Goal: Check status: Check status

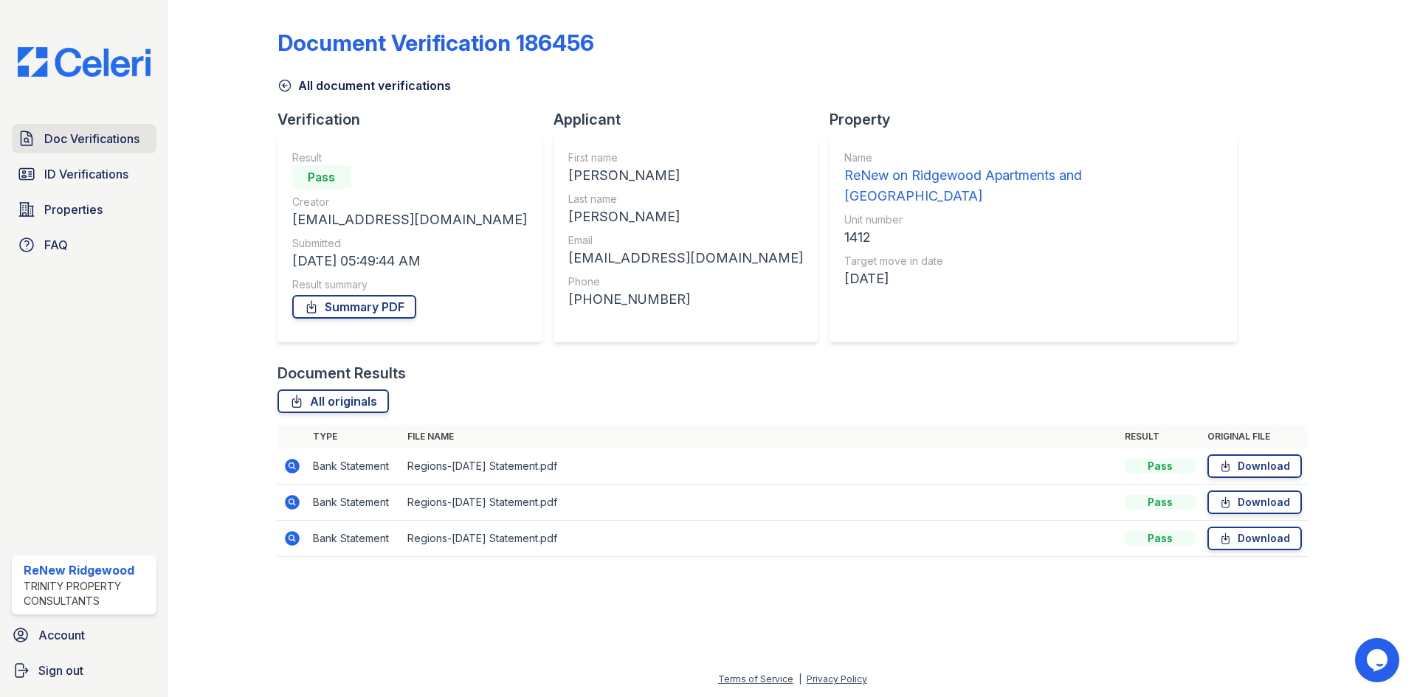
click at [52, 126] on link "Doc Verifications" at bounding box center [84, 139] width 145 height 30
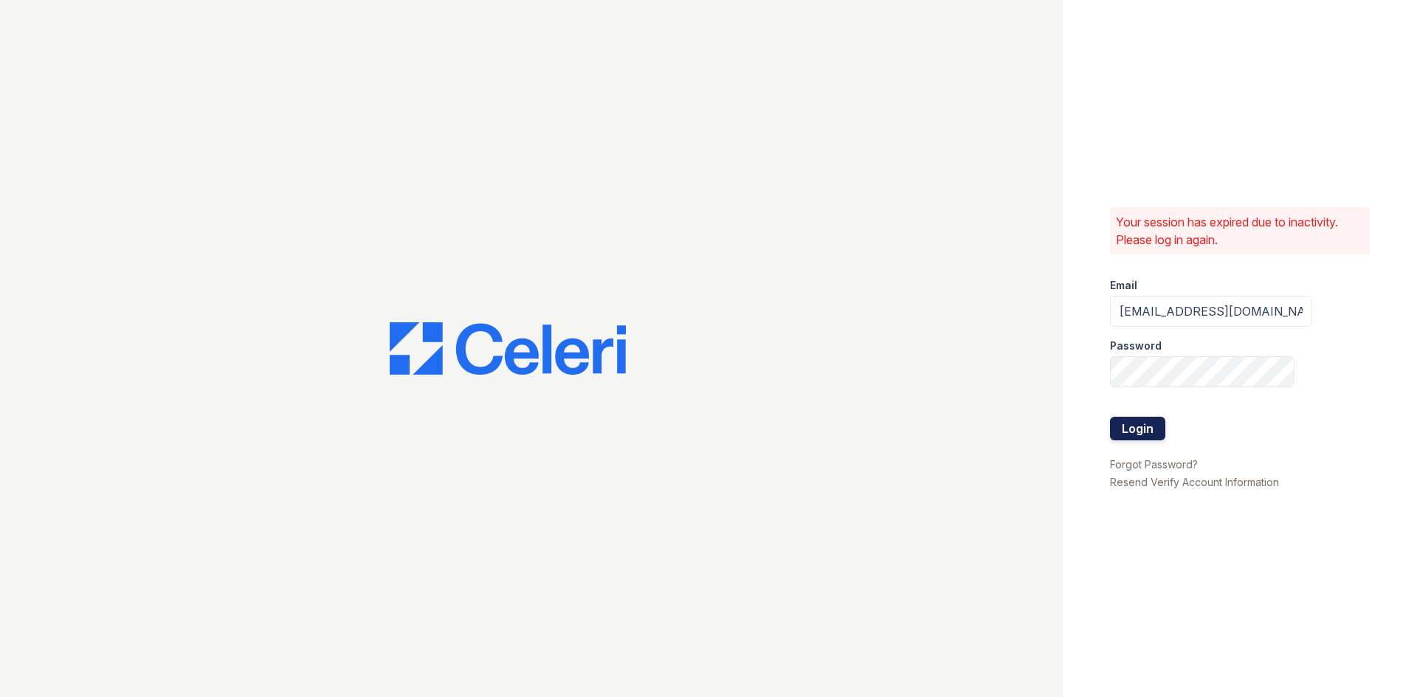
click at [1149, 431] on button "Login" at bounding box center [1137, 429] width 55 height 24
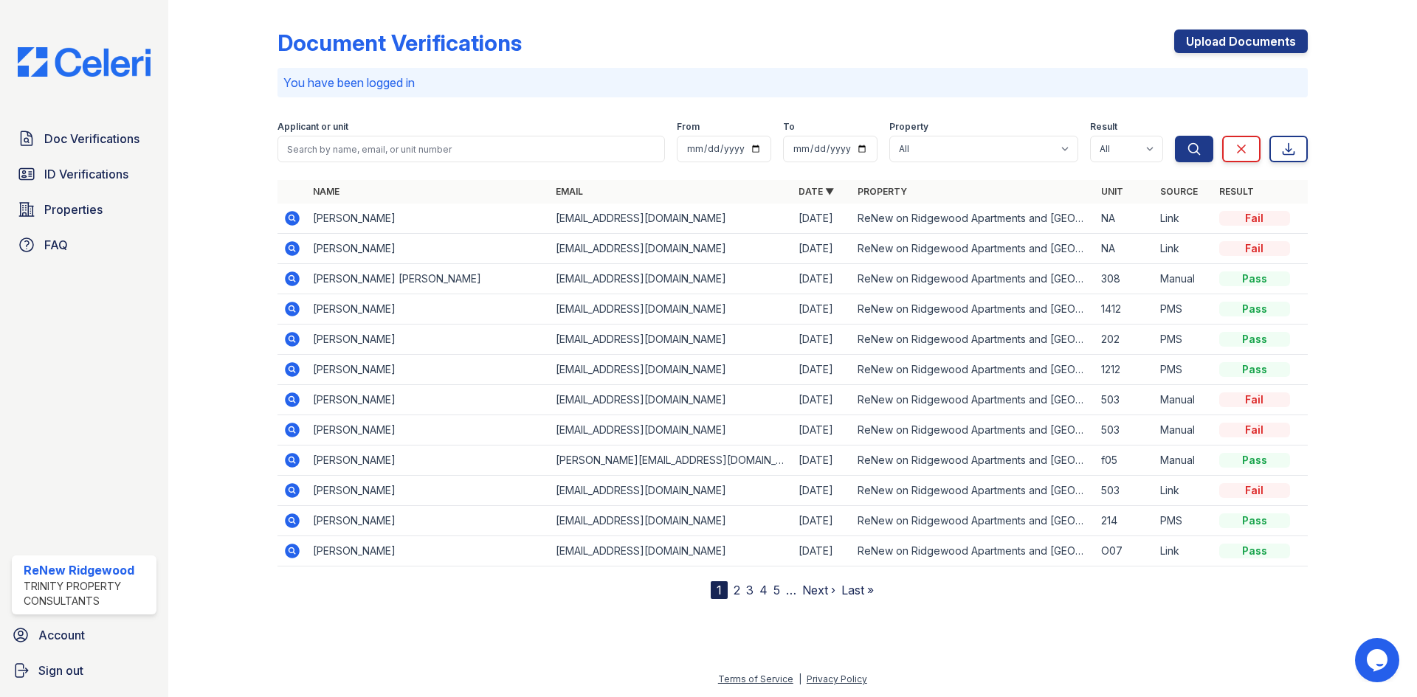
click at [291, 218] on icon at bounding box center [291, 217] width 4 height 4
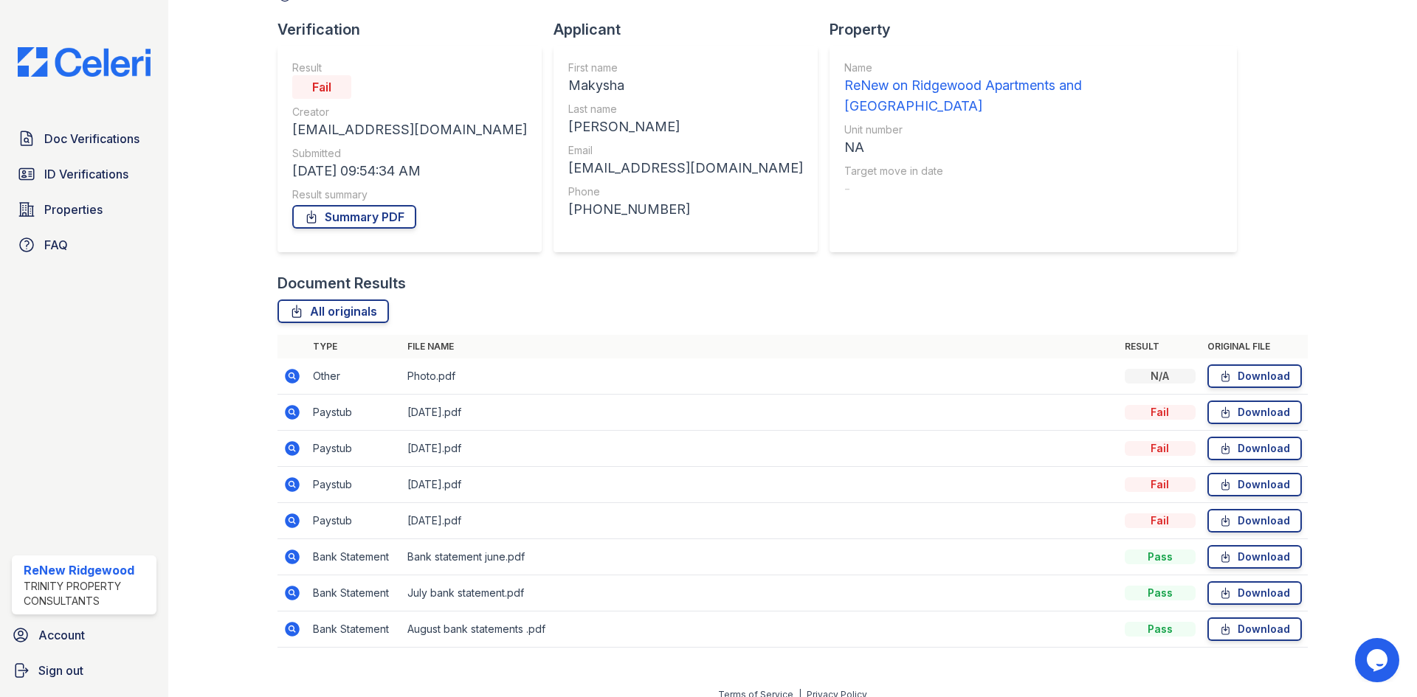
scroll to position [106, 0]
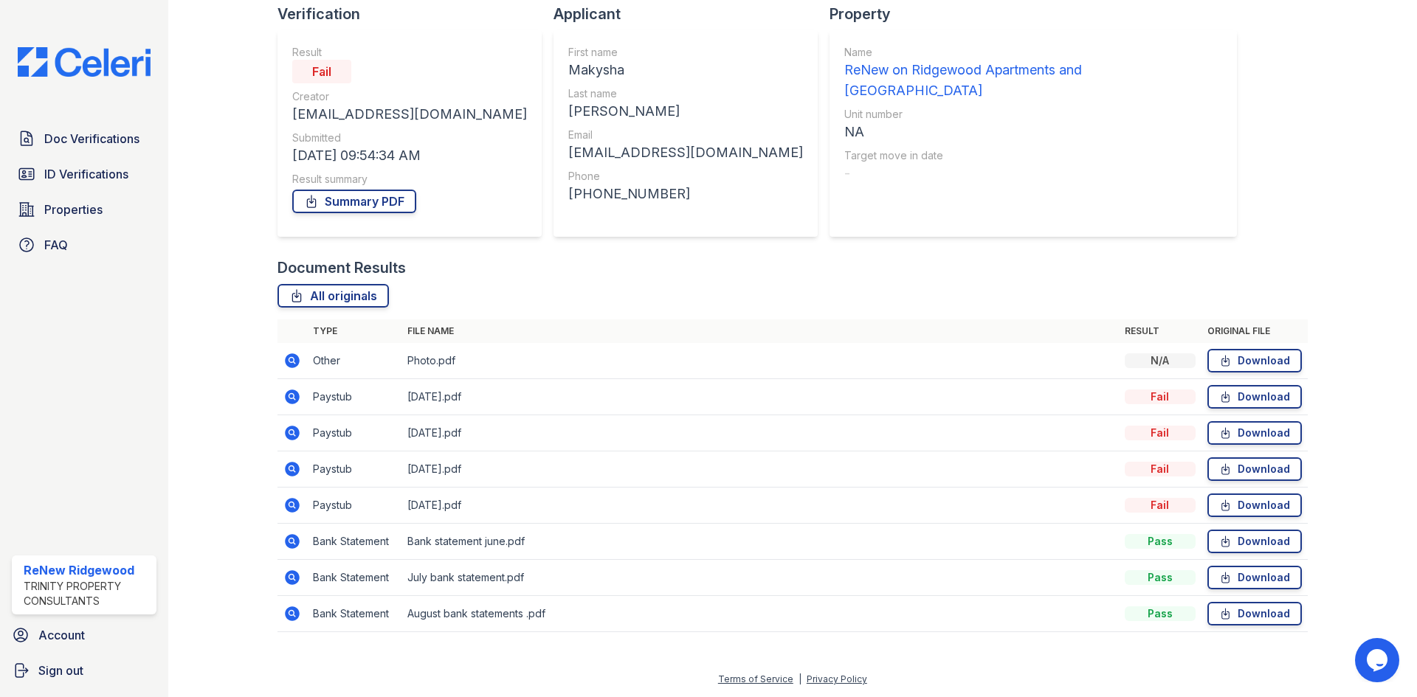
click at [295, 398] on icon at bounding box center [292, 397] width 15 height 15
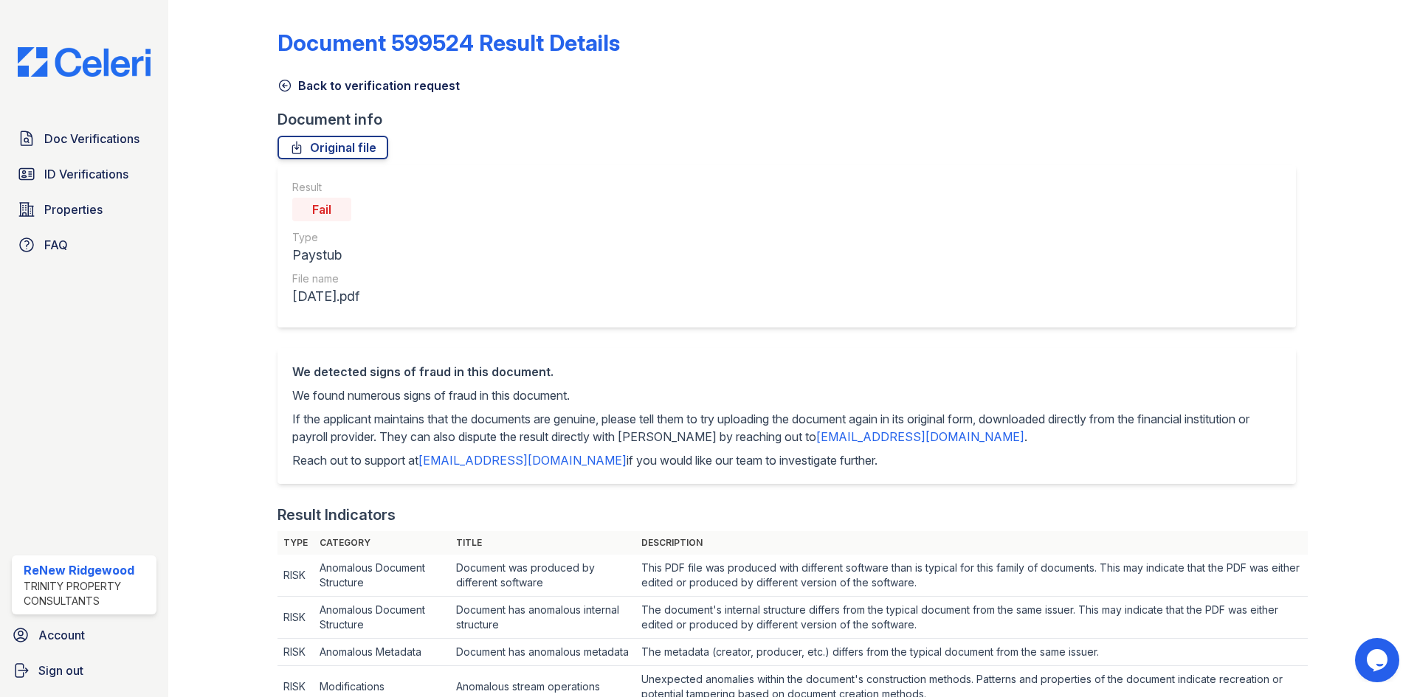
click at [284, 81] on icon at bounding box center [284, 85] width 15 height 15
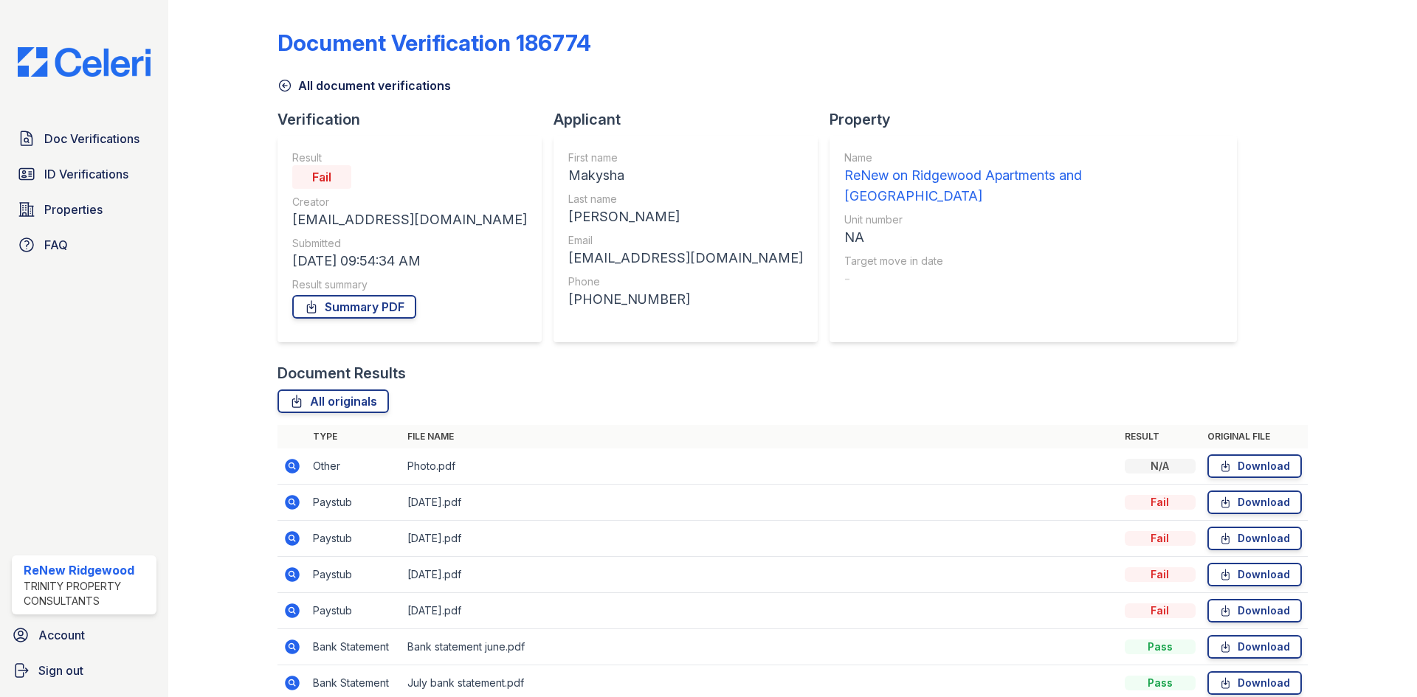
click at [293, 470] on icon at bounding box center [292, 466] width 15 height 15
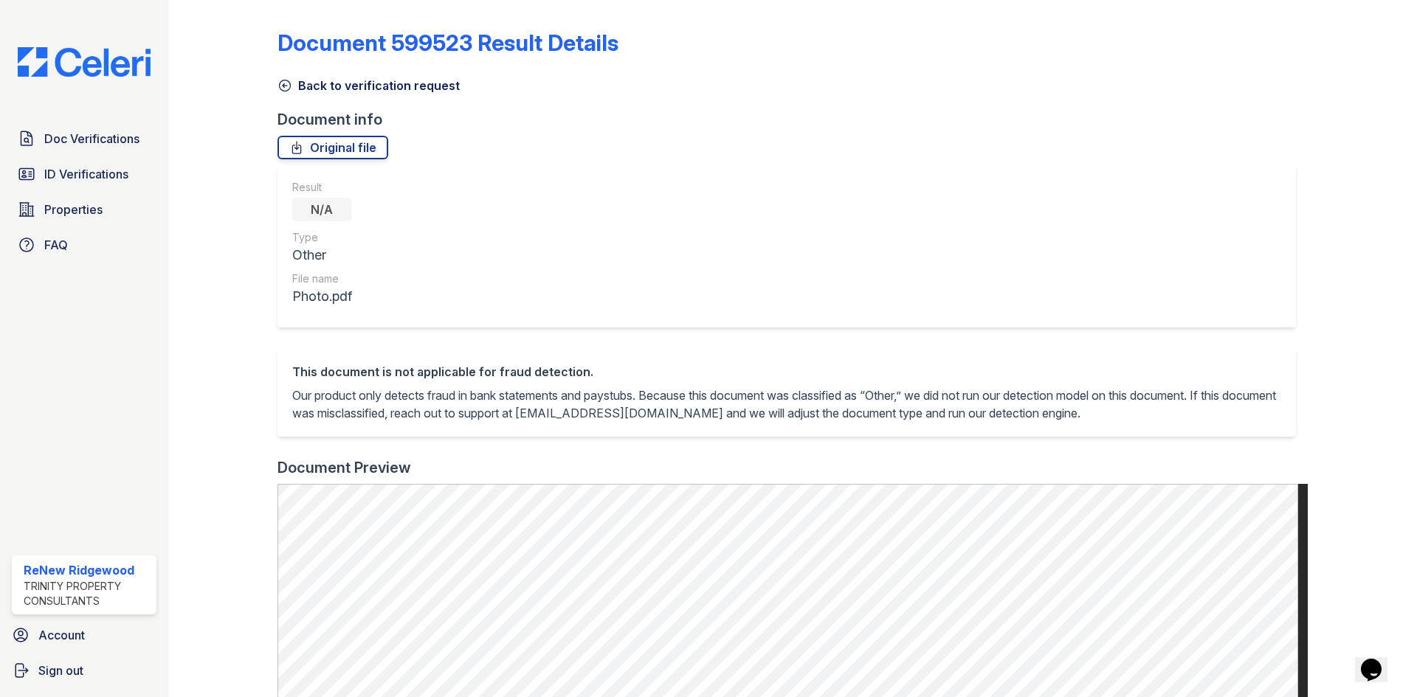
click at [284, 86] on icon at bounding box center [284, 85] width 11 height 11
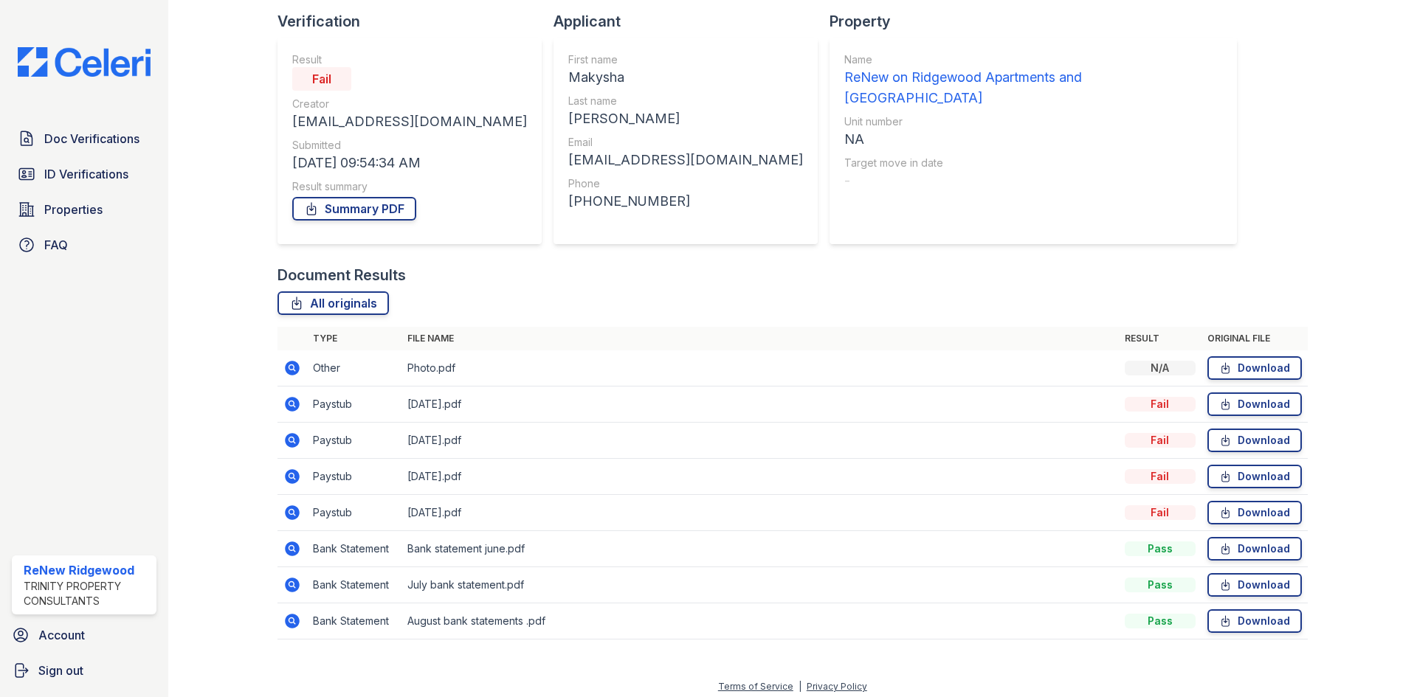
scroll to position [106, 0]
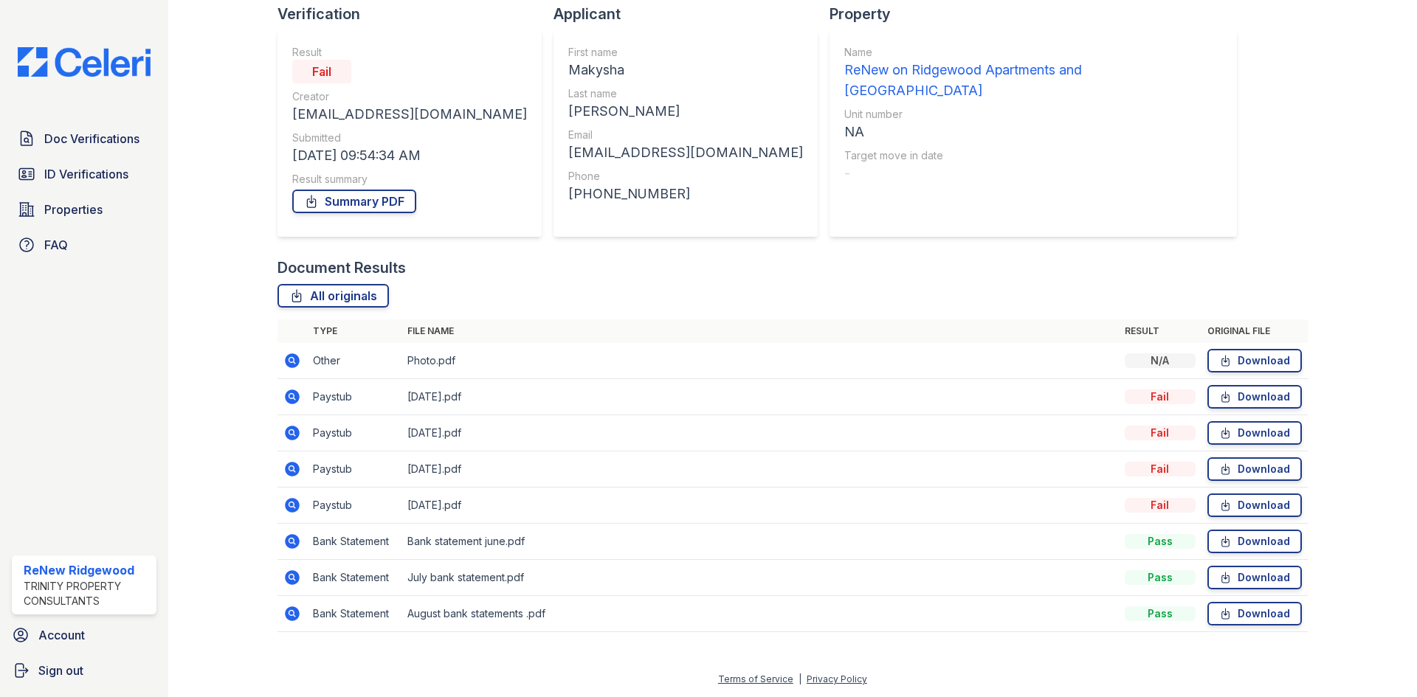
click at [291, 502] on icon at bounding box center [292, 506] width 18 height 18
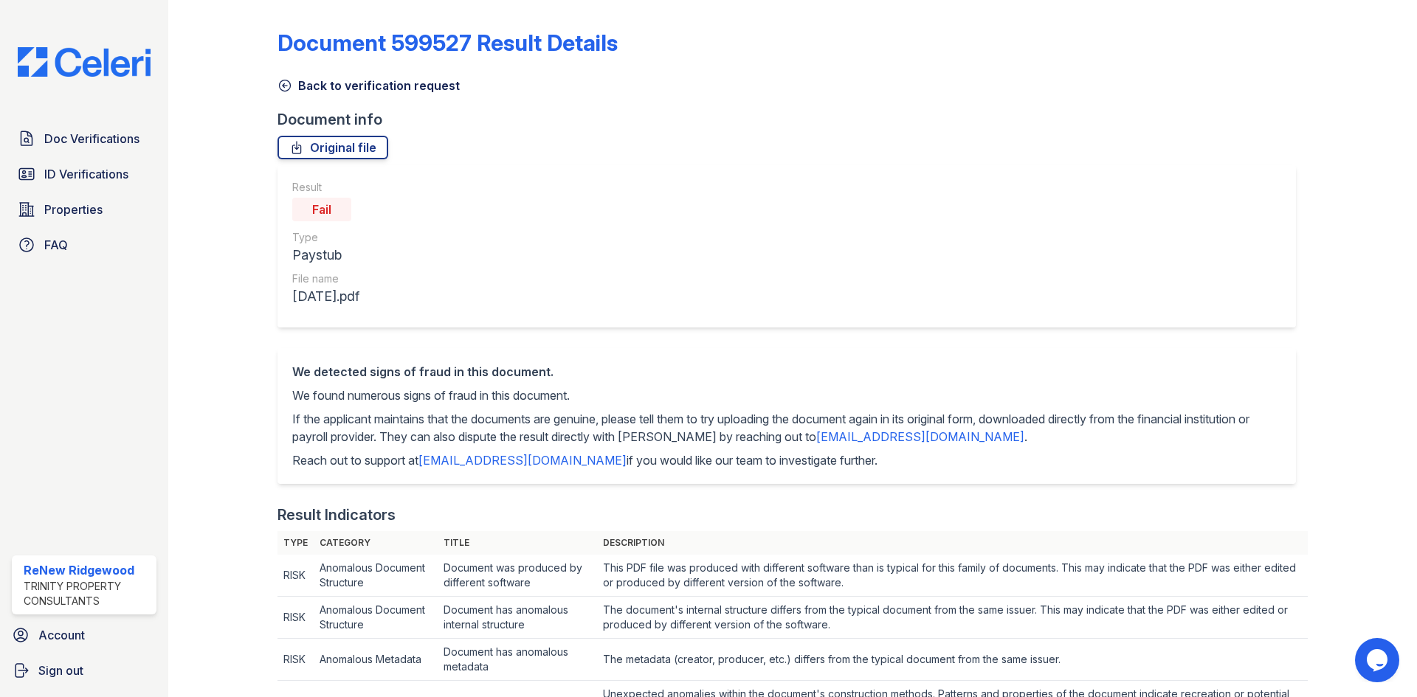
click at [290, 85] on icon at bounding box center [284, 85] width 15 height 15
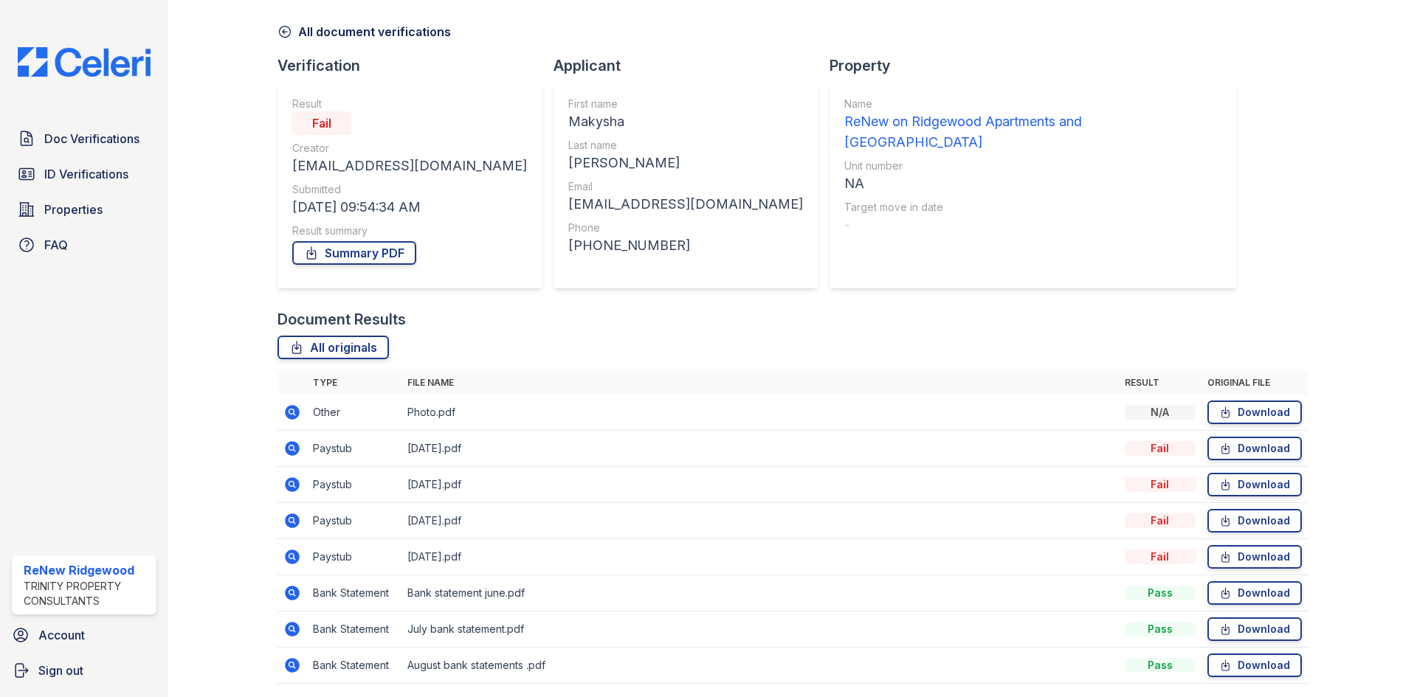
scroll to position [106, 0]
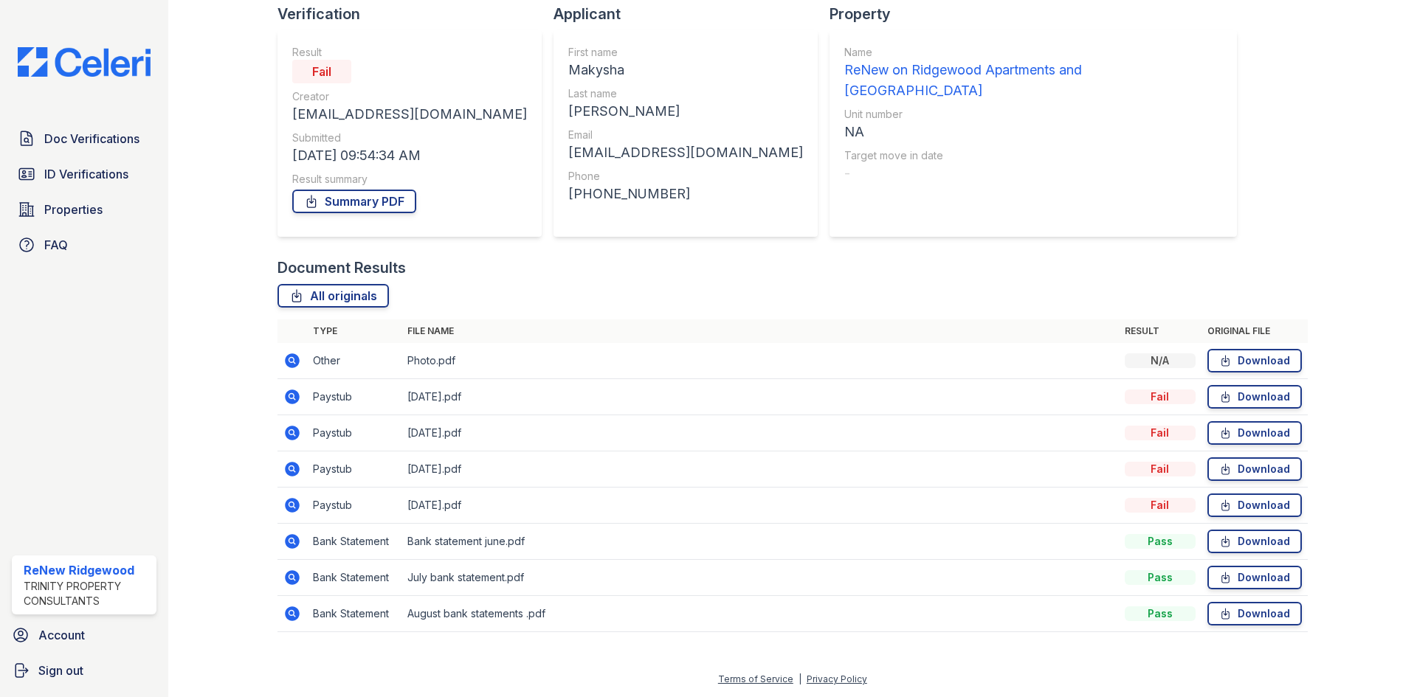
click at [298, 582] on icon at bounding box center [292, 578] width 18 height 18
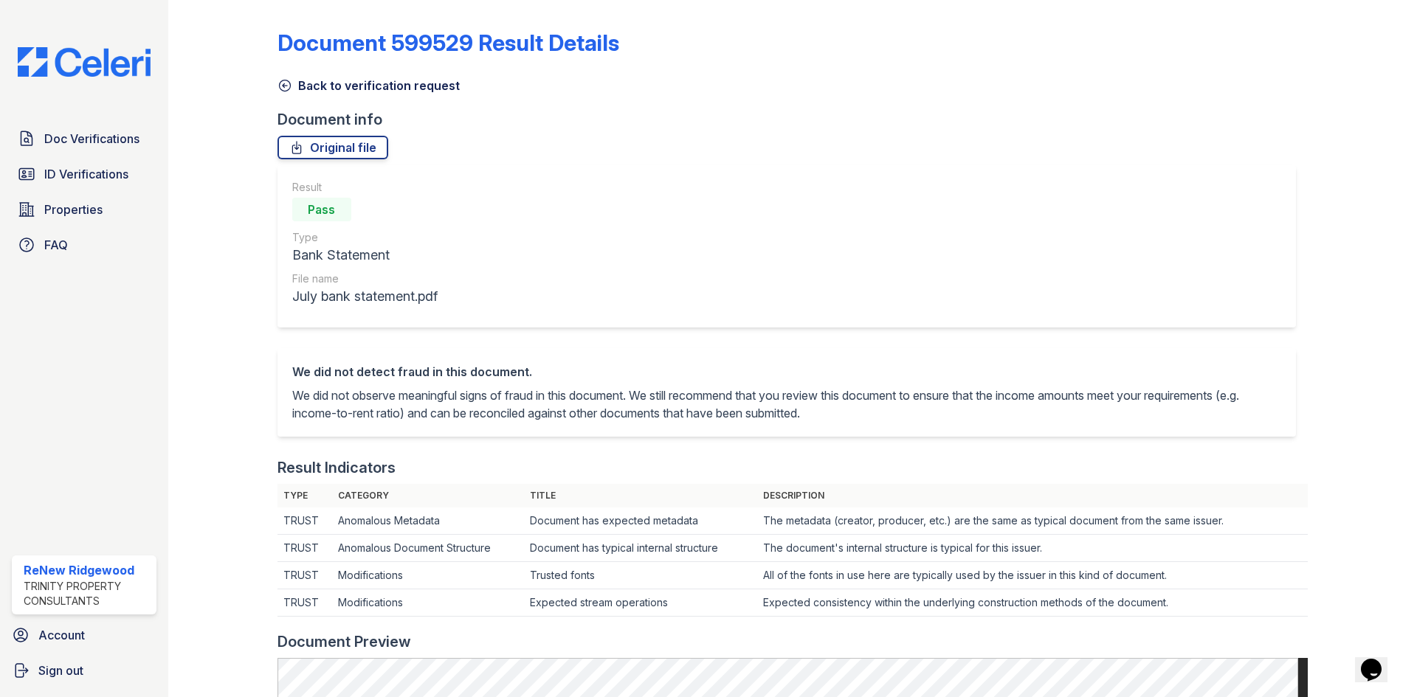
click at [283, 83] on icon at bounding box center [284, 85] width 11 height 11
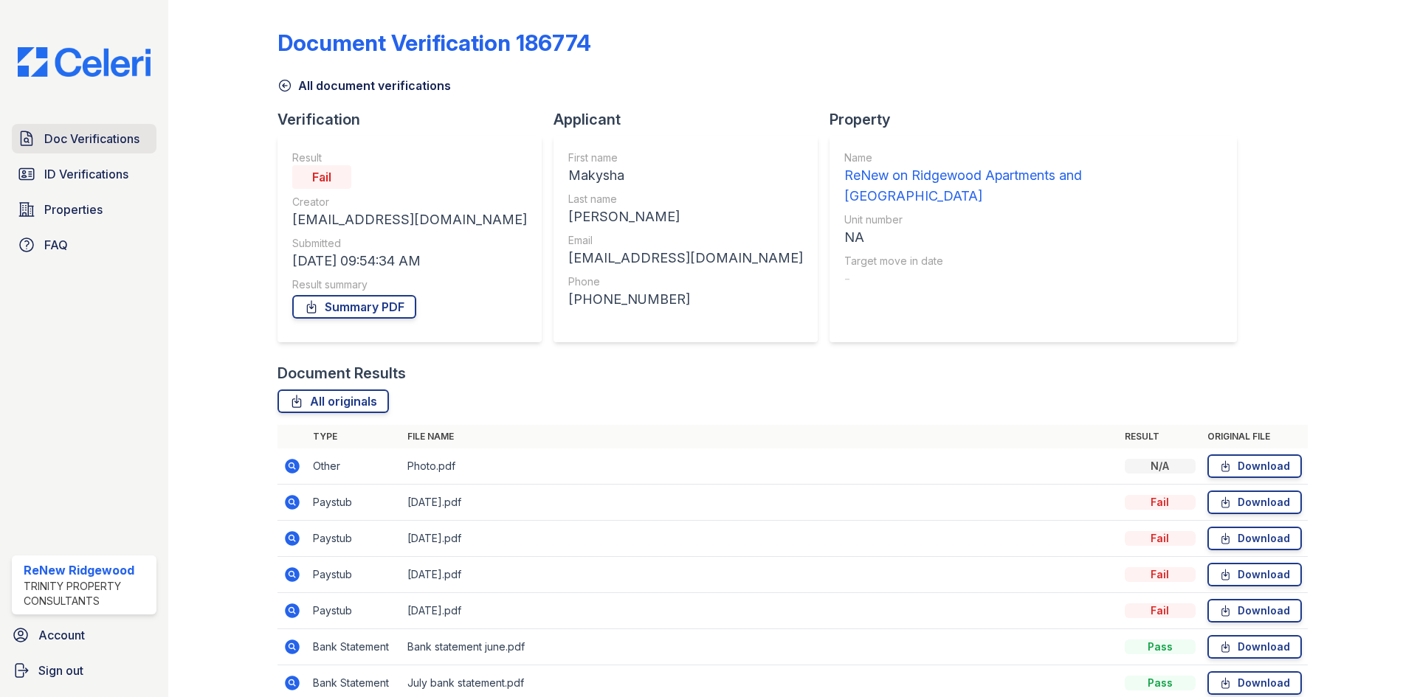
click at [75, 127] on link "Doc Verifications" at bounding box center [84, 139] width 145 height 30
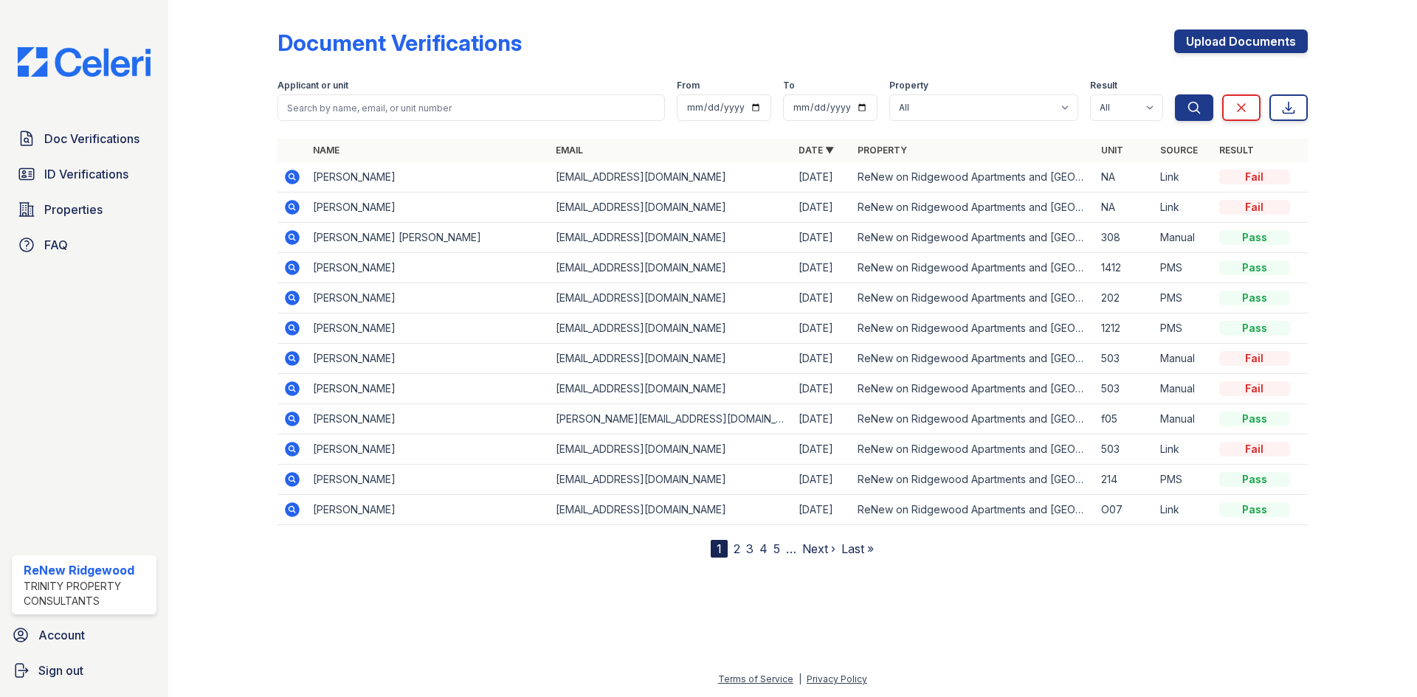
click at [294, 300] on icon at bounding box center [292, 298] width 18 height 18
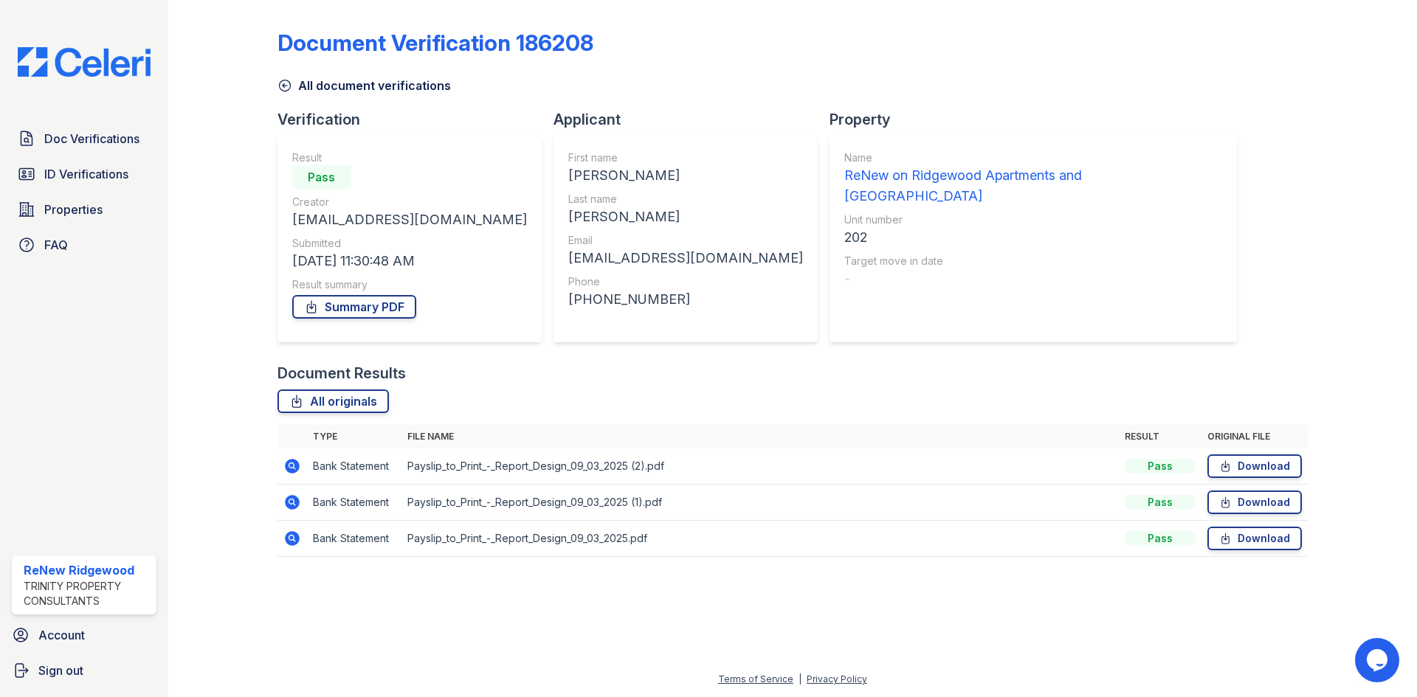
click at [289, 459] on icon at bounding box center [292, 467] width 18 height 18
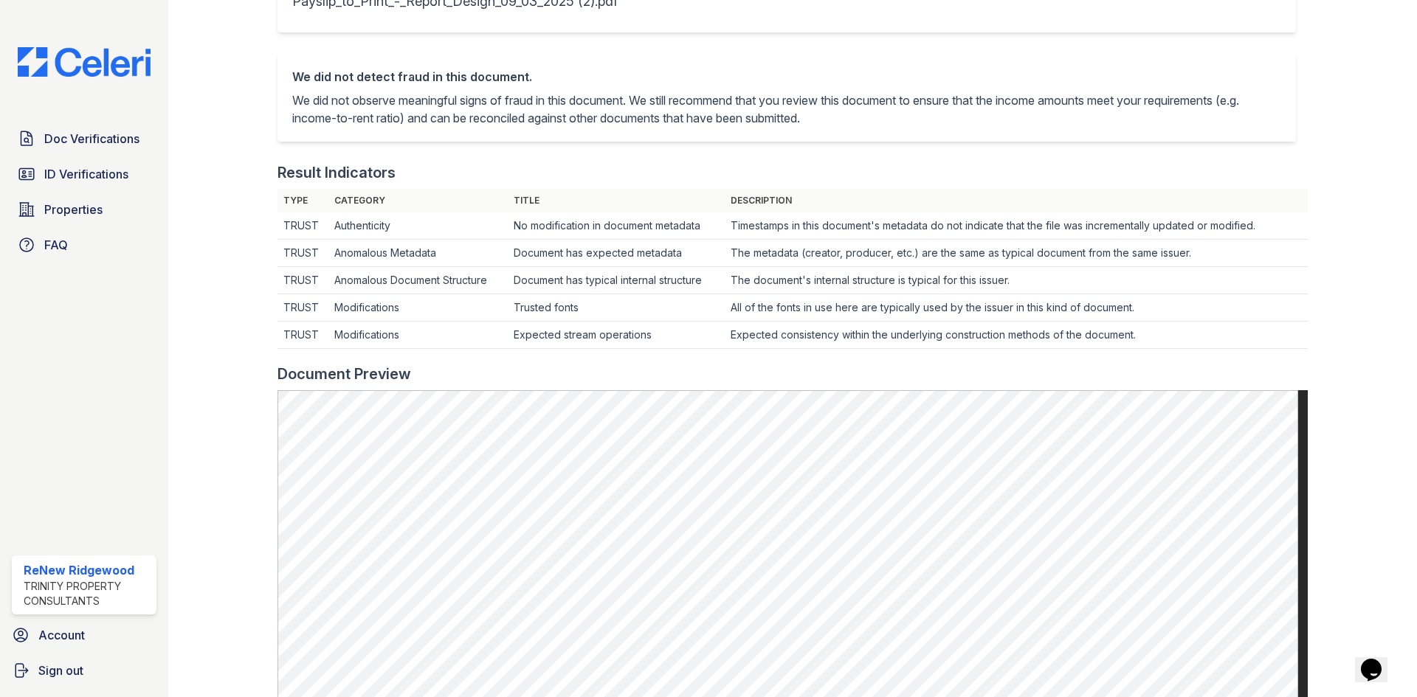
scroll to position [664, 0]
